Goal: Task Accomplishment & Management: Use online tool/utility

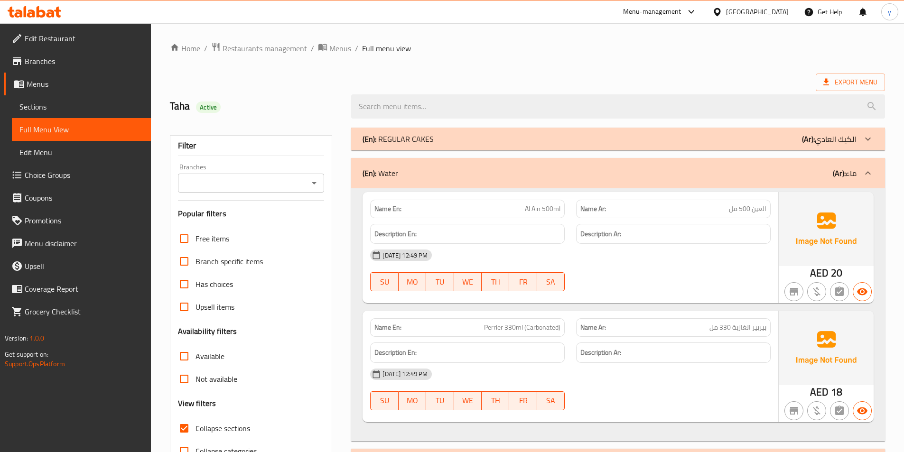
click at [736, 11] on div "United Arab Emirates" at bounding box center [757, 12] width 63 height 10
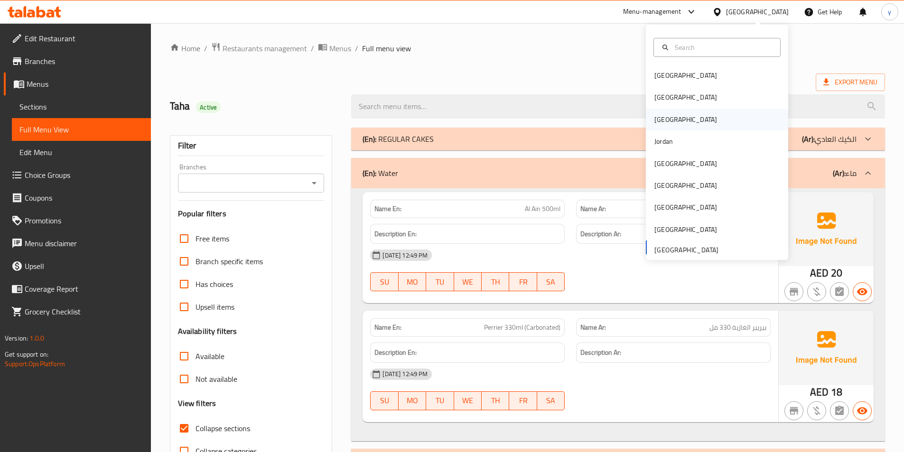
click at [686, 121] on div "Iraq" at bounding box center [717, 120] width 142 height 22
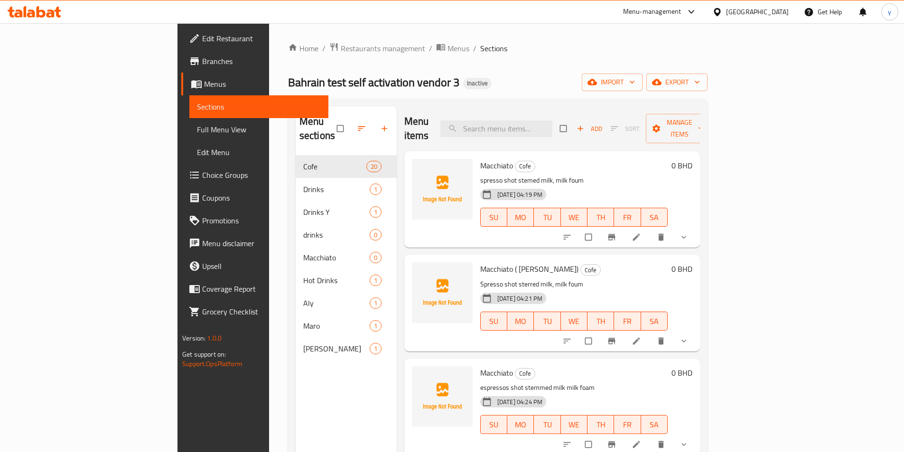
click at [774, 10] on div "Bahrain" at bounding box center [757, 12] width 63 height 10
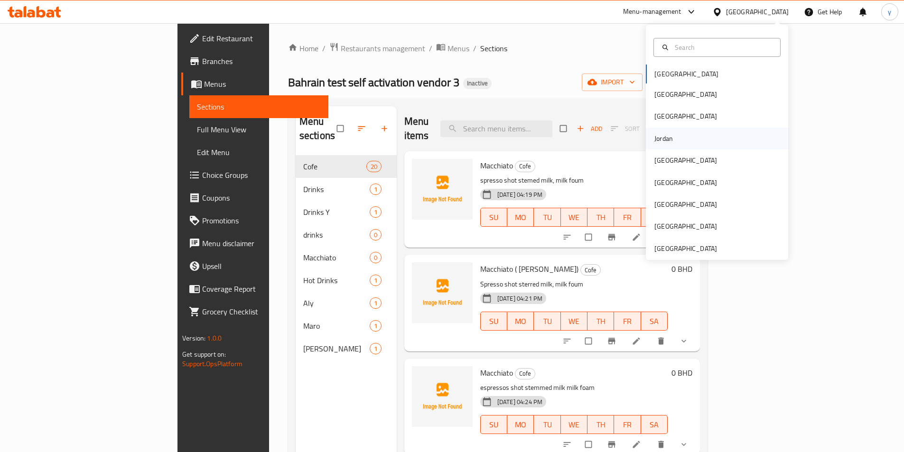
click at [677, 136] on div "Jordan" at bounding box center [717, 139] width 142 height 22
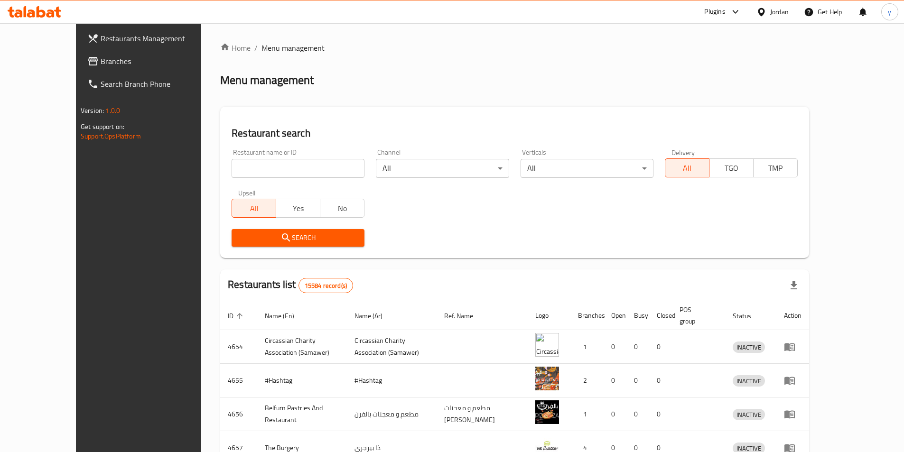
click at [101, 61] on span "Branches" at bounding box center [160, 61] width 119 height 11
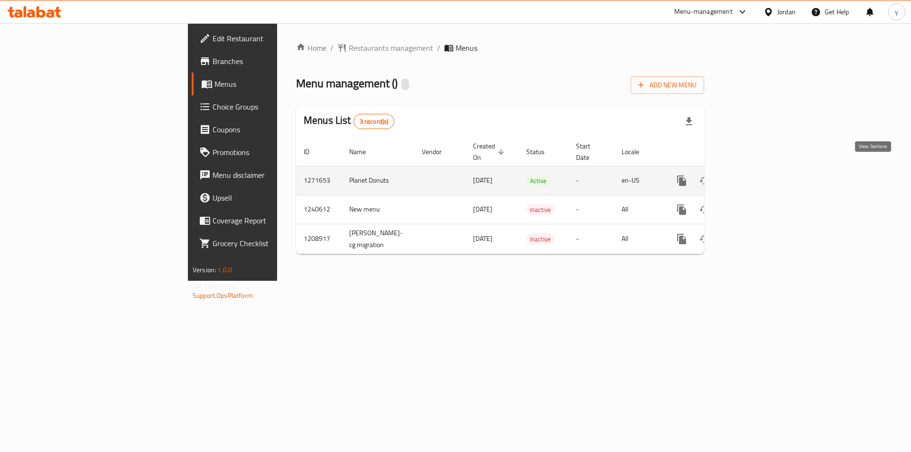
click at [755, 177] on icon "enhanced table" at bounding box center [750, 181] width 9 height 9
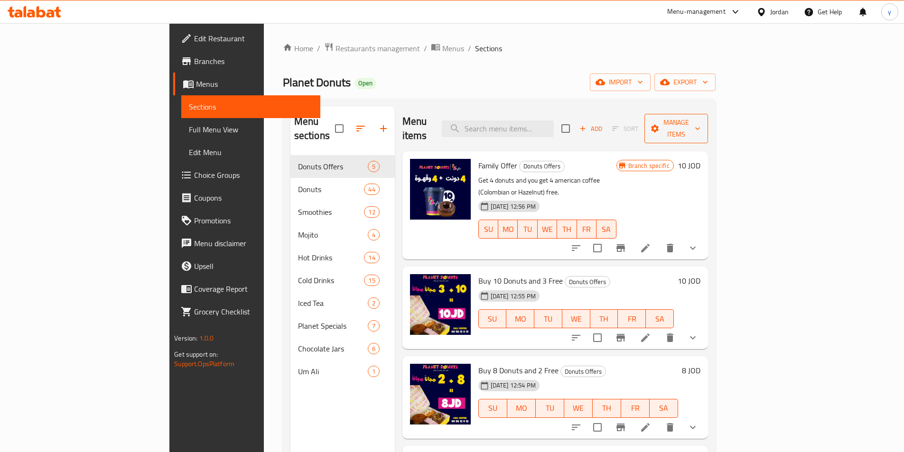
click at [700, 117] on span "Manage items" at bounding box center [676, 129] width 48 height 24
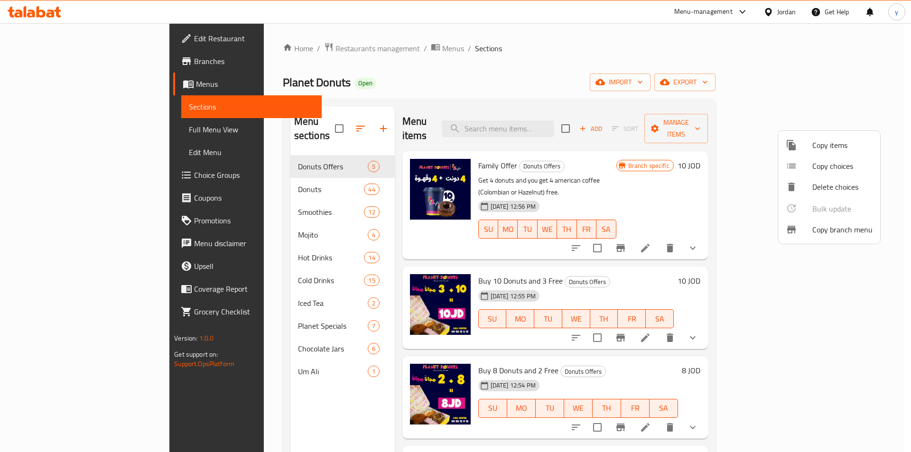
click at [852, 234] on span "Copy branch menu" at bounding box center [842, 229] width 60 height 11
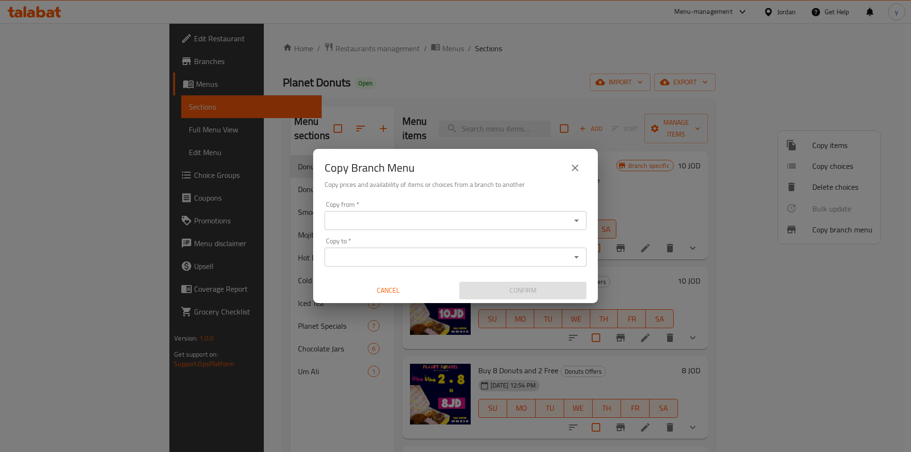
click at [575, 220] on icon "Open" at bounding box center [576, 221] width 5 height 2
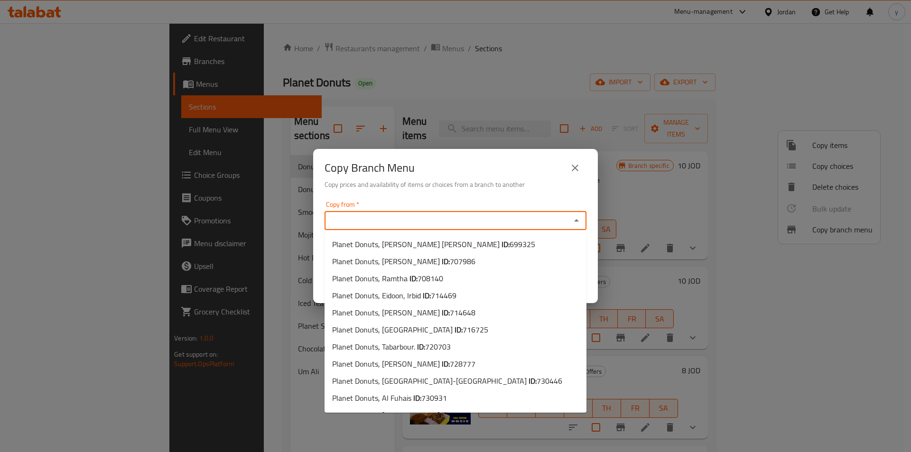
scroll to position [544, 0]
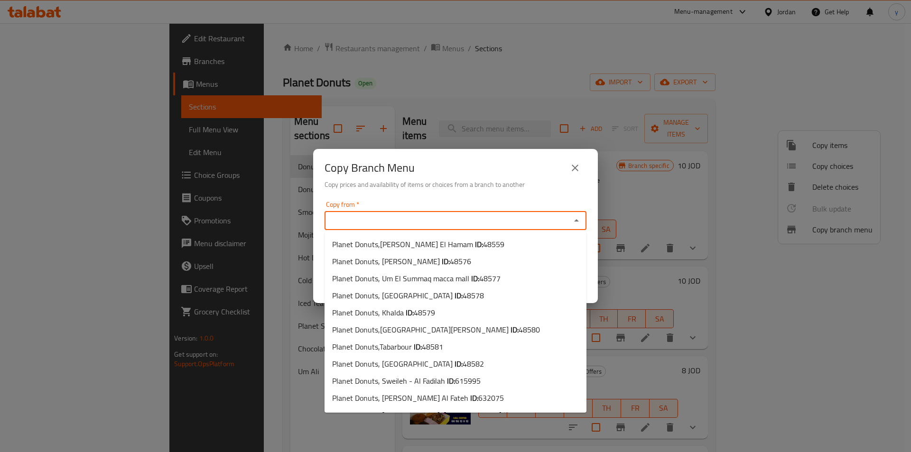
click at [467, 220] on input "Copy from   *" at bounding box center [447, 220] width 241 height 13
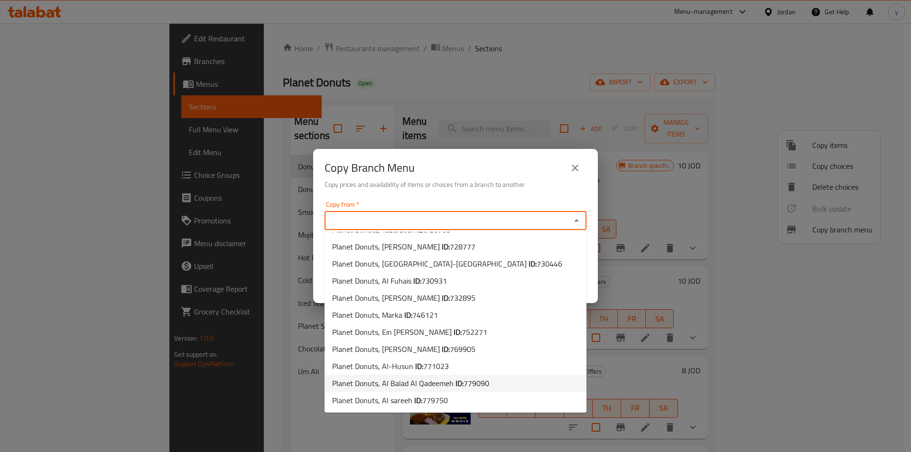
click at [486, 382] on span "779090" at bounding box center [477, 383] width 26 height 14
type input "Planet Donuts, Al Balad Al Qadeemeh"
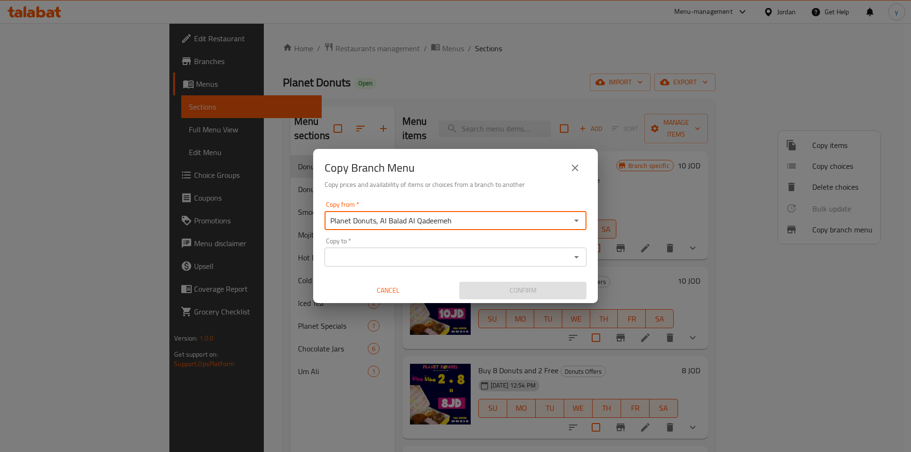
click at [577, 258] on icon "Open" at bounding box center [576, 257] width 5 height 2
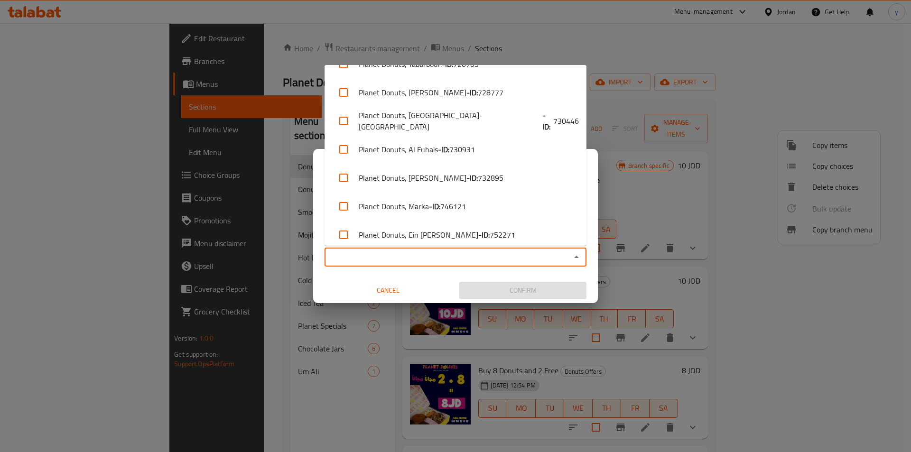
scroll to position [1023, 0]
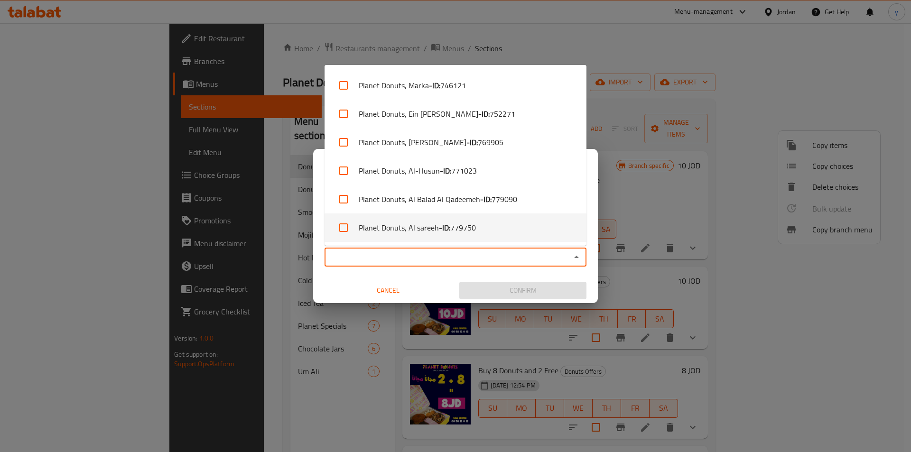
click at [443, 228] on b "- ID:" at bounding box center [444, 227] width 11 height 11
checkbox input "true"
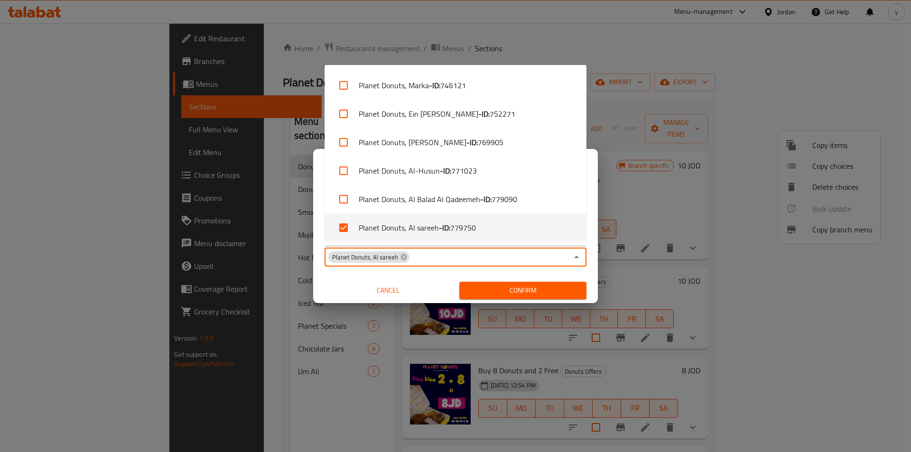
click at [508, 295] on span "Confirm" at bounding box center [523, 291] width 112 height 12
